Goal: Book appointment/travel/reservation

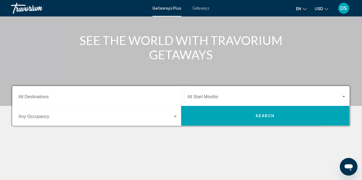
click at [138, 99] on input "Destination All Destinations" at bounding box center [98, 98] width 160 height 5
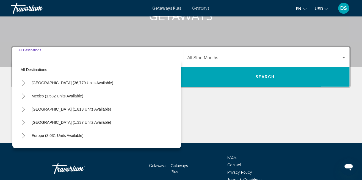
scroll to position [101, 0]
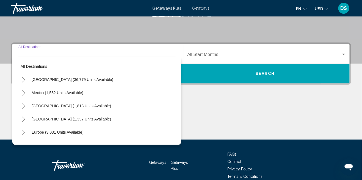
click at [21, 106] on icon "Toggle Canada (1,813 units available)" at bounding box center [23, 107] width 4 height 6
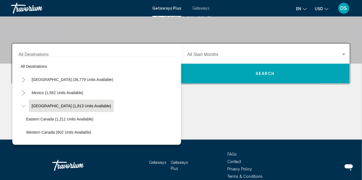
click at [57, 106] on span "[GEOGRAPHIC_DATA] (1,813 units available)" at bounding box center [71, 106] width 79 height 4
type input "**********"
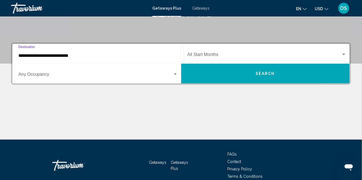
click at [255, 76] on button "Search" at bounding box center [265, 74] width 169 height 20
